Goal: Check status: Check status

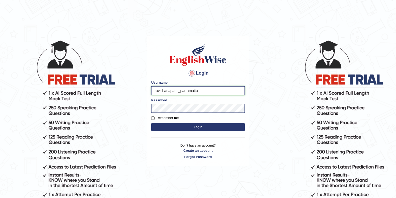
drag, startPoint x: 175, startPoint y: 90, endPoint x: 147, endPoint y: 89, distance: 27.8
click at [147, 89] on div "Login Please fix the following errors: Username ravichanapathi_parramatta Passw…" at bounding box center [198, 101] width 102 height 130
type input "sarugurung_parramatta"
click at [191, 124] on button "Login" at bounding box center [197, 127] width 93 height 8
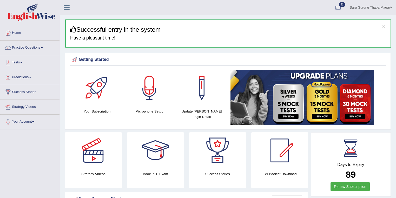
click at [21, 63] on link "Tests" at bounding box center [29, 61] width 59 height 13
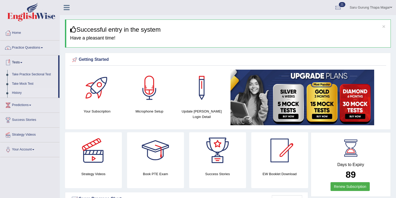
click at [19, 90] on link "History" at bounding box center [34, 92] width 49 height 9
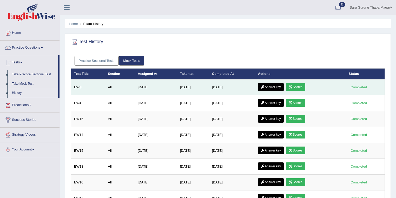
click at [292, 85] on icon at bounding box center [290, 86] width 4 height 3
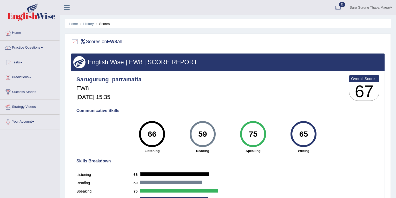
drag, startPoint x: 209, startPoint y: 137, endPoint x: 195, endPoint y: 134, distance: 14.3
click at [195, 134] on div "59" at bounding box center [202, 134] width 19 height 22
drag, startPoint x: 258, startPoint y: 131, endPoint x: 249, endPoint y: 134, distance: 8.9
click at [249, 134] on div "75" at bounding box center [252, 134] width 19 height 22
drag, startPoint x: 311, startPoint y: 135, endPoint x: 298, endPoint y: 136, distance: 12.5
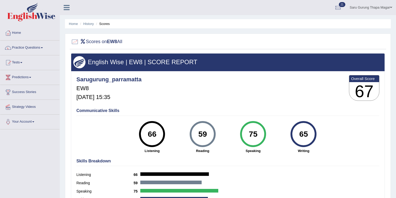
click at [298, 136] on div "65" at bounding box center [303, 134] width 19 height 22
drag, startPoint x: 159, startPoint y: 131, endPoint x: 146, endPoint y: 132, distance: 13.3
click at [146, 132] on div "66" at bounding box center [152, 134] width 19 height 22
click at [87, 23] on link "History" at bounding box center [88, 24] width 10 height 4
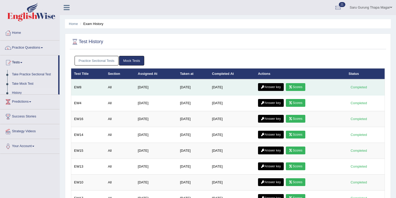
click at [280, 85] on link "Answer key" at bounding box center [271, 87] width 26 height 8
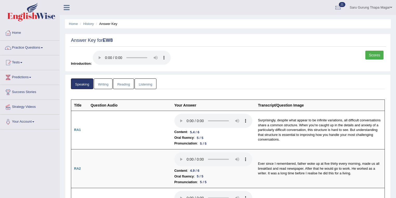
click at [101, 81] on link "Writing" at bounding box center [103, 83] width 19 height 11
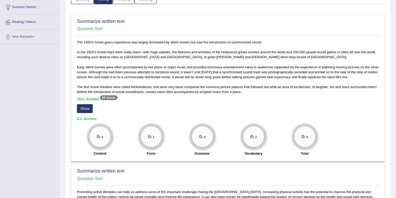
scroll to position [138, 0]
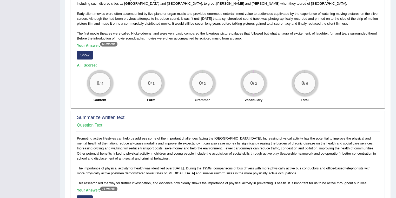
click at [86, 53] on button "Show" at bounding box center [85, 55] width 16 height 9
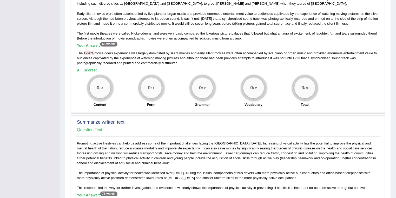
scroll to position [249, 0]
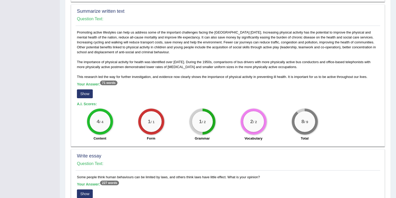
click at [89, 92] on button "Show" at bounding box center [85, 93] width 16 height 9
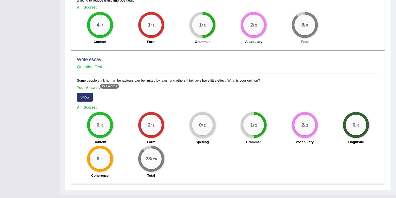
scroll to position [359, 0]
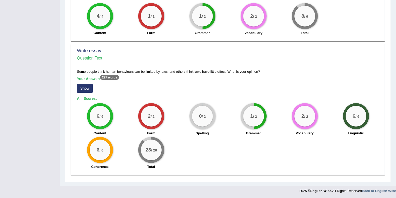
click at [85, 84] on button "Show" at bounding box center [85, 88] width 16 height 9
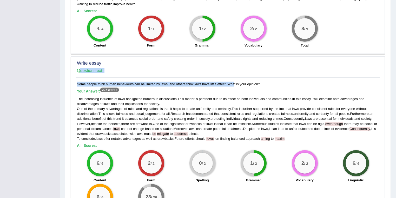
drag, startPoint x: 75, startPoint y: 83, endPoint x: 219, endPoint y: 84, distance: 144.6
click at [219, 84] on div "Write essay Question Text: Some people think human behaviours can be limited by…" at bounding box center [228, 138] width 314 height 165
click at [219, 84] on div "Some people think human behaviours can be limited by laws, and others think law…" at bounding box center [228, 150] width 304 height 137
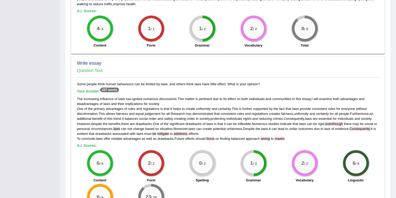
drag, startPoint x: 74, startPoint y: 83, endPoint x: 248, endPoint y: 85, distance: 174.2
click at [248, 85] on div "Write essay Question Text: Some people think human behaviours can be limited by…" at bounding box center [228, 138] width 314 height 165
click at [248, 85] on div "Some people think human behaviours can be limited by laws, and others think law…" at bounding box center [228, 150] width 304 height 137
drag, startPoint x: 265, startPoint y: 84, endPoint x: 75, endPoint y: 83, distance: 189.8
click at [76, 83] on div "Some people think human behaviours can be limited by laws, and others think law…" at bounding box center [228, 150] width 304 height 137
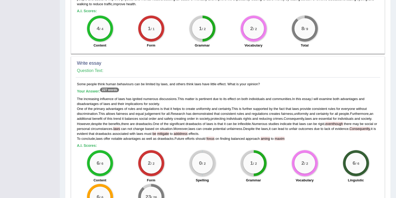
copy div "Some people think human behaviours can be limited by laws, and others think law…"
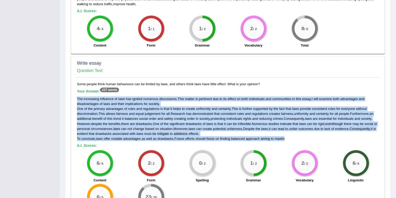
drag, startPoint x: 76, startPoint y: 98, endPoint x: 292, endPoint y: 136, distance: 218.9
click at [292, 136] on div "Some people think human behaviours can be limited by laws, and others think law…" at bounding box center [228, 150] width 304 height 137
copy div "The increasing influence of laws has ignited numerous discussions . This matter…"
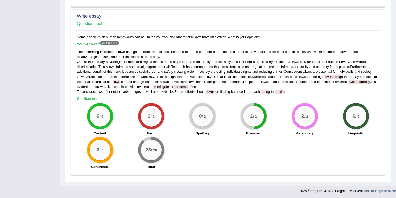
click at [113, 115] on div "6 / 6 Content" at bounding box center [99, 119] width 51 height 33
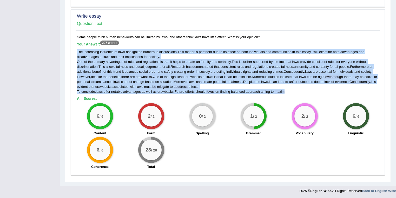
drag, startPoint x: 295, startPoint y: 90, endPoint x: 75, endPoint y: 51, distance: 222.7
click at [76, 51] on div "Some people think human behaviours can be limited by laws, and others think law…" at bounding box center [228, 103] width 304 height 137
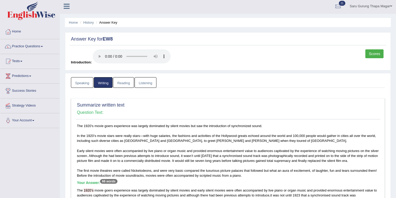
scroll to position [0, 0]
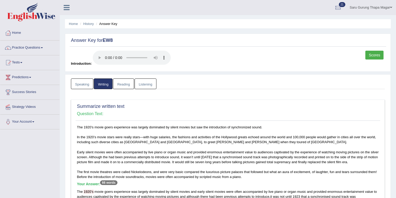
click at [123, 82] on link "Reading" at bounding box center [123, 83] width 21 height 11
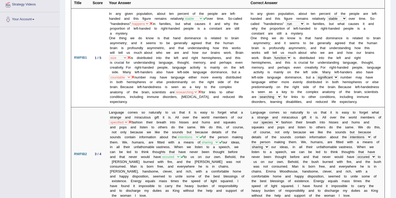
scroll to position [111, 0]
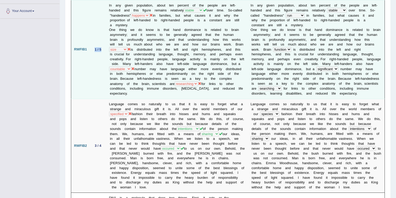
drag, startPoint x: 93, startPoint y: 50, endPoint x: 102, endPoint y: 50, distance: 9.1
click at [102, 50] on div "1 / 5" at bounding box center [98, 49] width 11 height 5
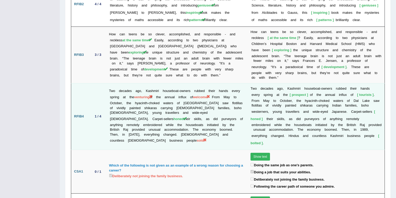
scroll to position [856, 0]
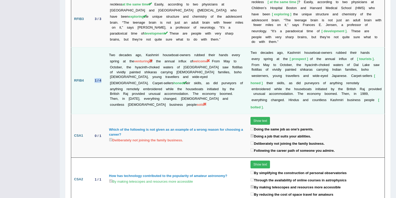
drag, startPoint x: 93, startPoint y: 56, endPoint x: 103, endPoint y: 56, distance: 10.4
click at [103, 56] on td "1 / 4" at bounding box center [98, 80] width 16 height 66
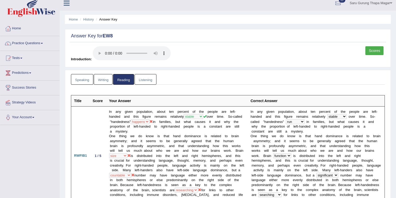
scroll to position [1, 0]
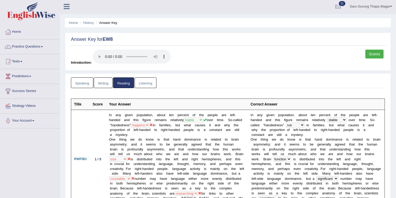
click at [151, 83] on link "Listening" at bounding box center [145, 82] width 22 height 11
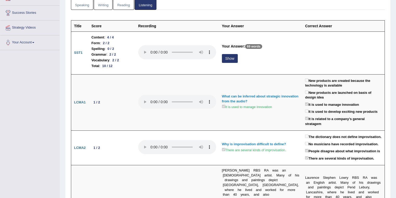
scroll to position [84, 0]
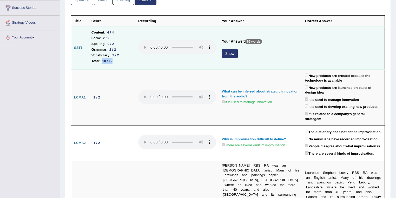
drag, startPoint x: 104, startPoint y: 61, endPoint x: 117, endPoint y: 60, distance: 13.8
click at [117, 60] on li "Total : 10 / 12" at bounding box center [111, 61] width 41 height 6
drag, startPoint x: 107, startPoint y: 43, endPoint x: 114, endPoint y: 43, distance: 7.5
click at [114, 43] on div "0 / 2" at bounding box center [110, 43] width 11 height 5
click at [232, 53] on button "Show" at bounding box center [230, 53] width 16 height 9
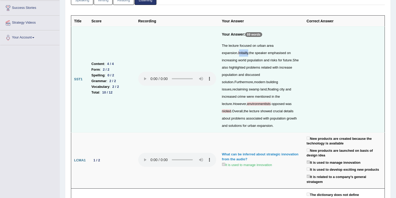
drag, startPoint x: 231, startPoint y: 55, endPoint x: 222, endPoint y: 54, distance: 8.8
click at [222, 54] on div "The lecture focused on urban area expansion . Initailly , the speaker emphasise…" at bounding box center [261, 85] width 79 height 87
drag, startPoint x: 272, startPoint y: 97, endPoint x: 253, endPoint y: 97, distance: 18.7
click at [253, 97] on div "The lecture focused on urban area expansion . Initailly , the speaker emphasise…" at bounding box center [261, 85] width 79 height 87
drag, startPoint x: 233, startPoint y: 104, endPoint x: 223, endPoint y: 104, distance: 10.4
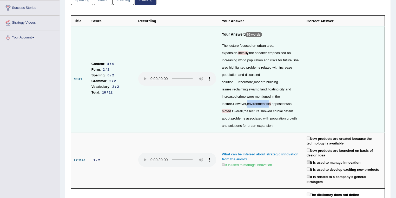
click at [223, 104] on div "The lecture focused on urban area expansion . Initailly , the speaker emphasise…" at bounding box center [261, 85] width 79 height 87
click at [189, 105] on td at bounding box center [177, 79] width 84 height 106
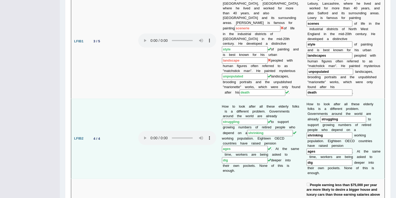
scroll to position [306, 0]
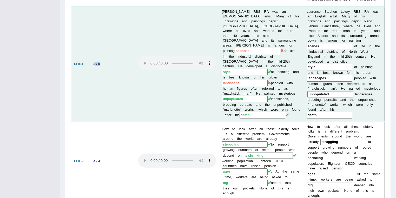
drag, startPoint x: 111, startPoint y: 56, endPoint x: 95, endPoint y: 54, distance: 16.2
click at [95, 54] on td "3 / 5" at bounding box center [112, 63] width 47 height 115
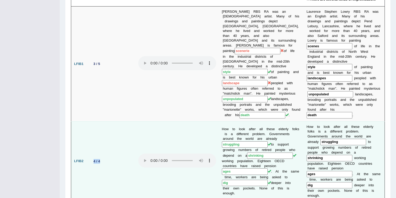
drag, startPoint x: 96, startPoint y: 148, endPoint x: 88, endPoint y: 148, distance: 7.8
click at [89, 148] on td "4 / 4" at bounding box center [112, 161] width 47 height 80
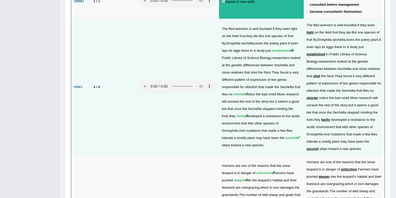
scroll to position [860, 0]
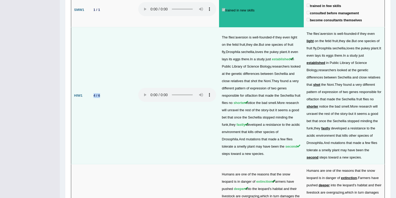
drag, startPoint x: 105, startPoint y: 69, endPoint x: 91, endPoint y: 66, distance: 14.2
click at [91, 66] on td "4 / 6" at bounding box center [112, 95] width 47 height 137
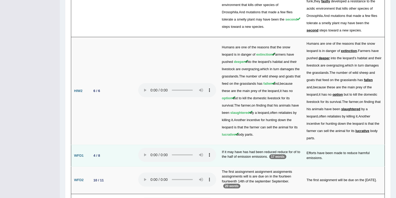
scroll to position [995, 0]
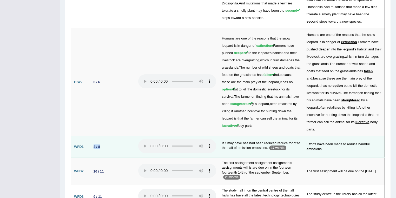
drag, startPoint x: 104, startPoint y: 110, endPoint x: 89, endPoint y: 110, distance: 15.3
click at [89, 136] on td "4 / 8" at bounding box center [112, 147] width 47 height 22
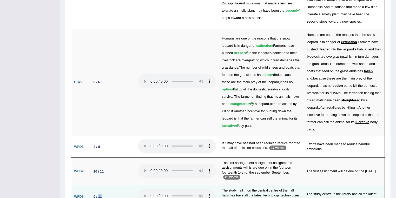
drag, startPoint x: 108, startPoint y: 161, endPoint x: 98, endPoint y: 154, distance: 12.0
click at [98, 185] on td "9 / 11" at bounding box center [112, 196] width 47 height 23
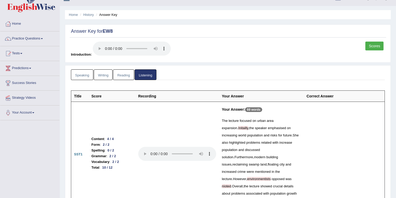
scroll to position [0, 0]
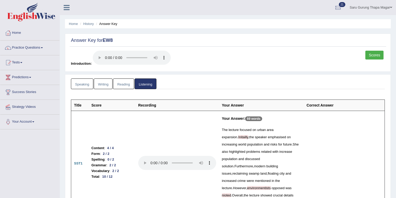
click at [81, 82] on link "Speaking" at bounding box center [82, 83] width 22 height 11
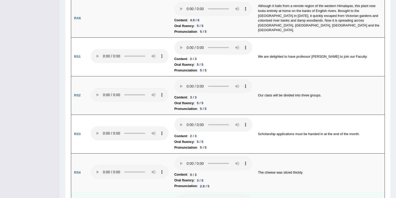
scroll to position [360, 0]
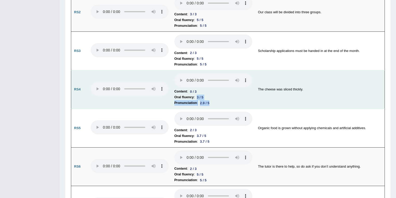
drag, startPoint x: 198, startPoint y: 94, endPoint x: 212, endPoint y: 101, distance: 15.3
click at [212, 101] on td "Content : 0 / 3 Oral fluency : 3 / 5 Pronunciation : 2.9 / 5" at bounding box center [213, 89] width 84 height 39
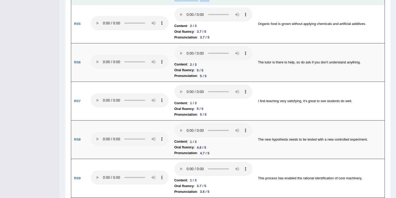
scroll to position [526, 0]
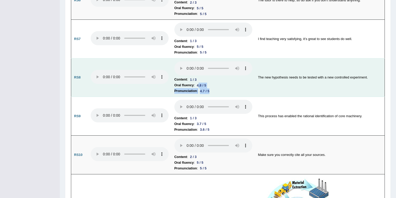
drag, startPoint x: 198, startPoint y: 83, endPoint x: 211, endPoint y: 90, distance: 14.4
click at [211, 90] on td "Content : 1 / 3 Oral fluency : 4.8 / 5 Pronunciation : 4.7 / 5" at bounding box center [213, 77] width 84 height 39
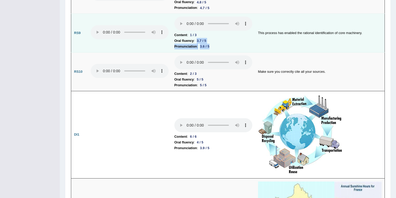
drag, startPoint x: 196, startPoint y: 37, endPoint x: 209, endPoint y: 42, distance: 14.2
click at [209, 42] on td "Content : 1 / 3 Oral fluency : 3.7 / 5 Pronunciation : 3.6 / 5" at bounding box center [213, 33] width 84 height 39
drag, startPoint x: 190, startPoint y: 31, endPoint x: 195, endPoint y: 32, distance: 5.3
click at [195, 32] on div "1 / 3" at bounding box center [193, 34] width 11 height 5
drag, startPoint x: 196, startPoint y: 38, endPoint x: 210, endPoint y: 44, distance: 15.0
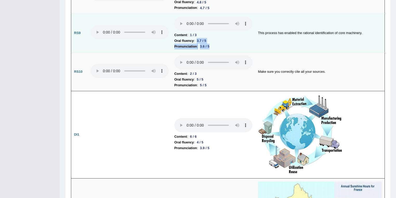
click at [210, 44] on td "Content : 1 / 3 Oral fluency : 3.7 / 5 Pronunciation : 3.6 / 5" at bounding box center [213, 33] width 84 height 39
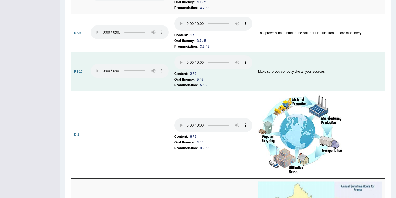
click at [147, 86] on td at bounding box center [130, 71] width 84 height 39
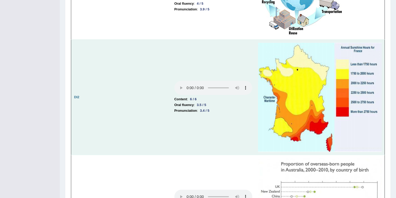
scroll to position [692, 0]
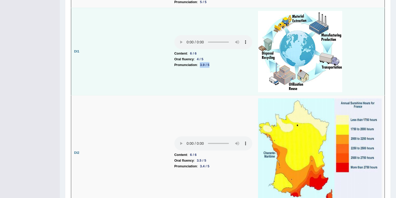
drag, startPoint x: 200, startPoint y: 60, endPoint x: 211, endPoint y: 60, distance: 10.1
click at [211, 62] on div "3.9 / 5" at bounding box center [205, 64] width 14 height 5
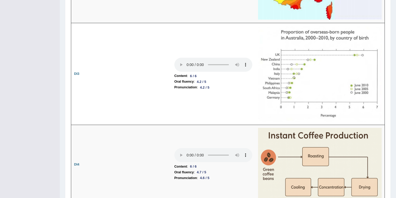
scroll to position [0, 0]
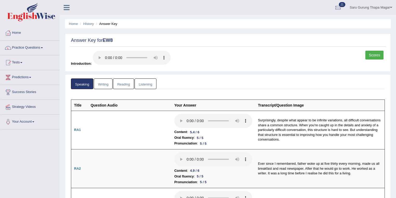
click at [108, 84] on link "Writing" at bounding box center [103, 83] width 19 height 11
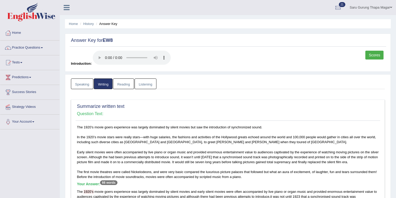
click at [121, 82] on link "Reading" at bounding box center [123, 83] width 21 height 11
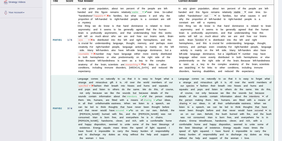
scroll to position [83, 0]
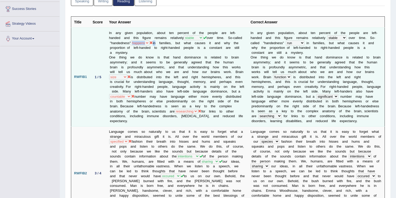
drag, startPoint x: 168, startPoint y: 43, endPoint x: 138, endPoint y: 43, distance: 29.6
click at [138, 43] on td "In any given population, about ten percent of the people are left-handed and th…" at bounding box center [176, 77] width 141 height 99
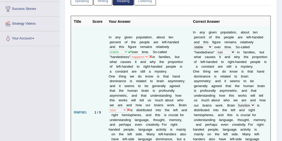
click at [181, 66] on td "In any given population, about ten percent of the people are left-handed and th…" at bounding box center [148, 112] width 84 height 171
drag, startPoint x: 137, startPoint y: 56, endPoint x: 110, endPoint y: 56, distance: 26.2
click at [110, 56] on td "In any given population, about ten percent of the people are left-handed and th…" at bounding box center [148, 112] width 84 height 171
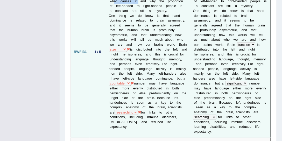
scroll to position [162, 0]
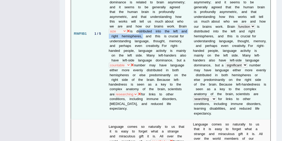
drag, startPoint x: 149, startPoint y: 24, endPoint x: 156, endPoint y: 29, distance: 9.1
click at [156, 29] on td "In any given population, about ten percent of the people are left-handed and th…" at bounding box center [148, 33] width 84 height 171
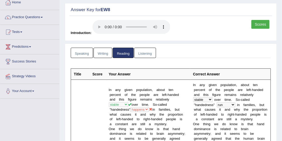
scroll to position [24, 0]
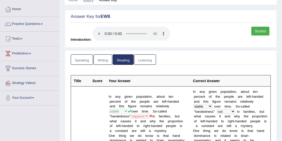
click at [88, 1] on link "History" at bounding box center [88, 0] width 10 height 4
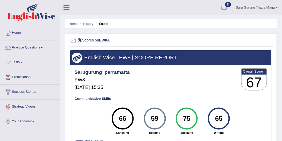
click at [91, 23] on link "History" at bounding box center [88, 24] width 10 height 4
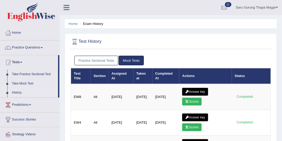
click at [268, 8] on link "Saru Gurung Thapa Magar" at bounding box center [257, 7] width 50 height 14
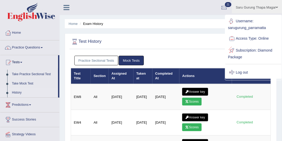
click at [244, 69] on link "Log out" at bounding box center [254, 73] width 56 height 12
